Goal: Browse casually

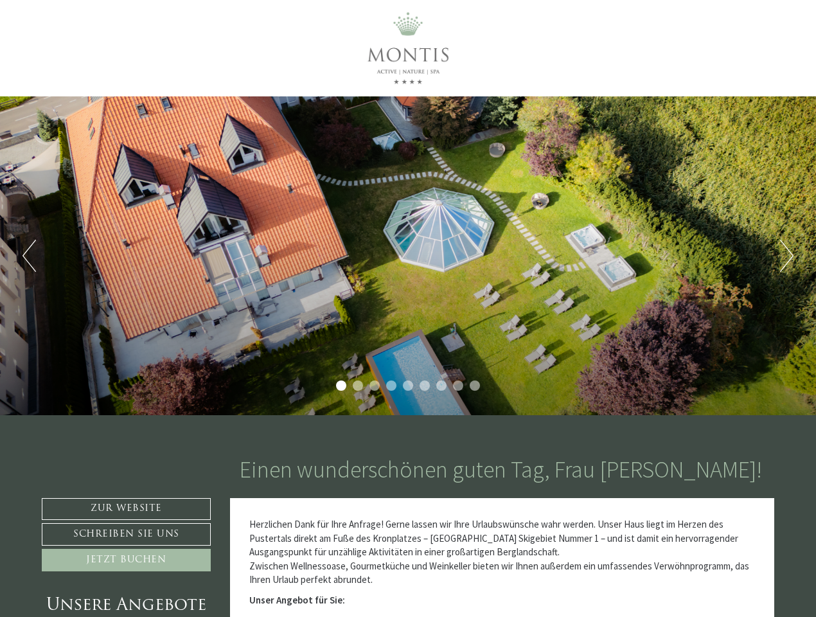
click at [408, 308] on div "Previous Next 1 2 3 4 5 6 7 8 9" at bounding box center [408, 255] width 816 height 319
click at [29, 256] on button "Previous" at bounding box center [28, 256] width 13 height 32
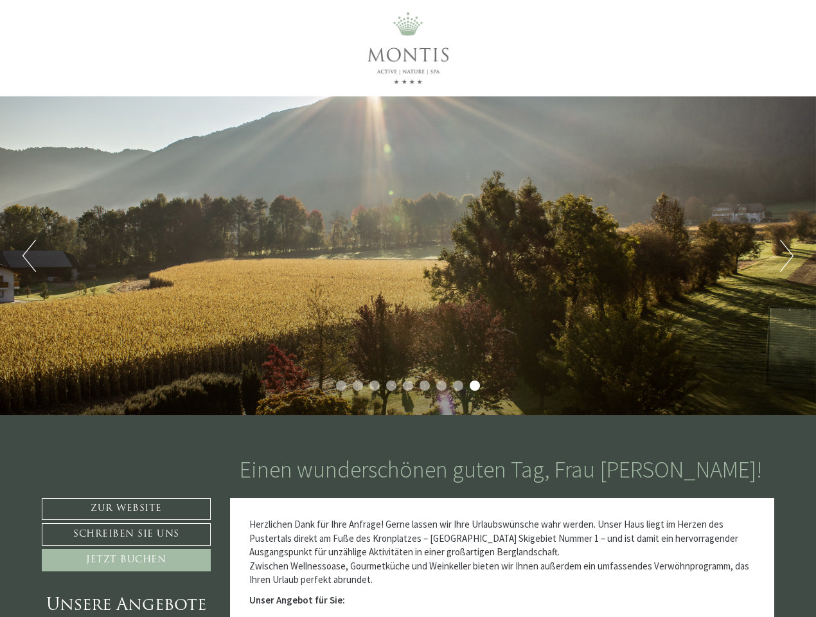
click at [408, 256] on div "Previous Next 1 2 3 4 5 6 7 8 9" at bounding box center [408, 255] width 816 height 319
click at [786, 256] on button "Next" at bounding box center [786, 256] width 13 height 32
click at [341, 385] on li "1" at bounding box center [341, 385] width 10 height 10
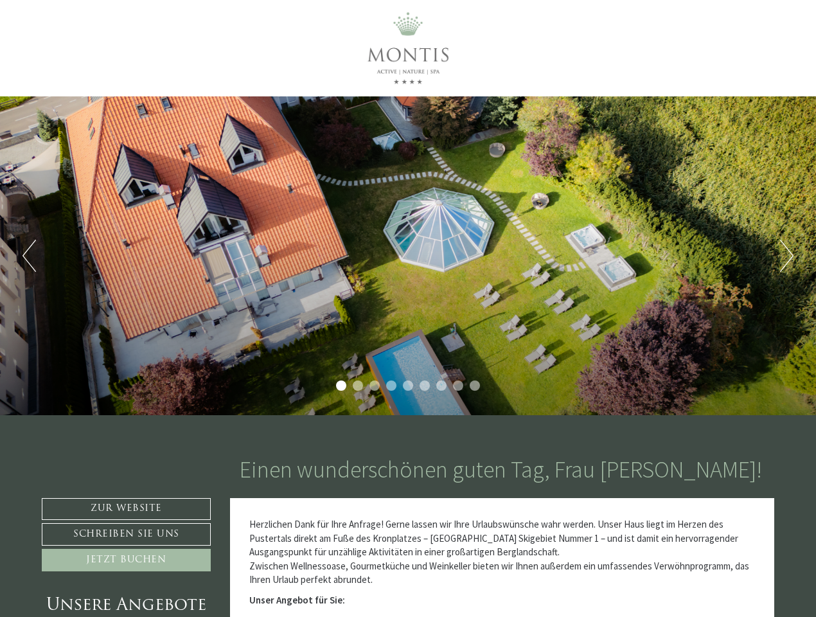
click at [358, 385] on li "2" at bounding box center [358, 385] width 10 height 10
click at [374, 385] on li "3" at bounding box center [374, 385] width 10 height 10
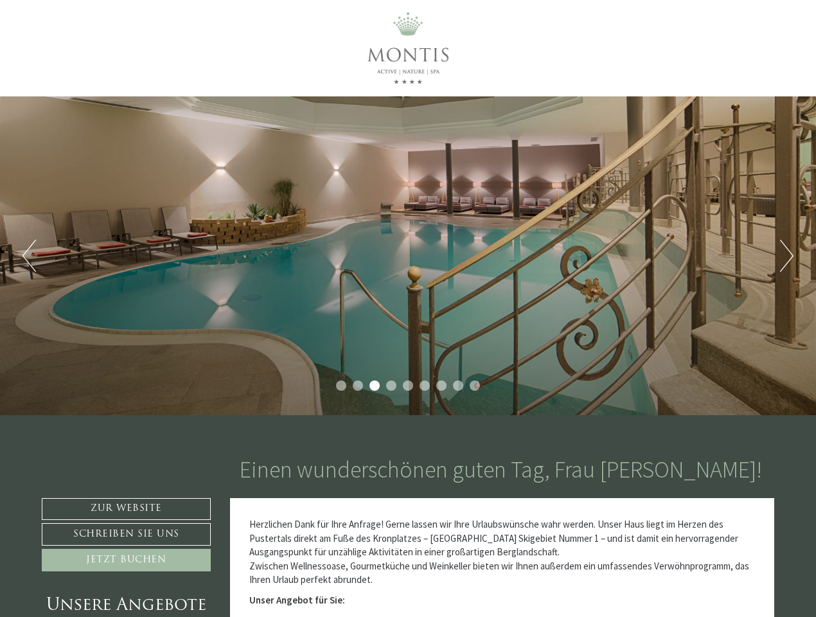
click at [391, 385] on li "4" at bounding box center [391, 385] width 10 height 10
click at [408, 385] on li "5" at bounding box center [408, 385] width 10 height 10
click at [425, 385] on li "6" at bounding box center [424, 385] width 10 height 10
